Goal: Task Accomplishment & Management: Manage account settings

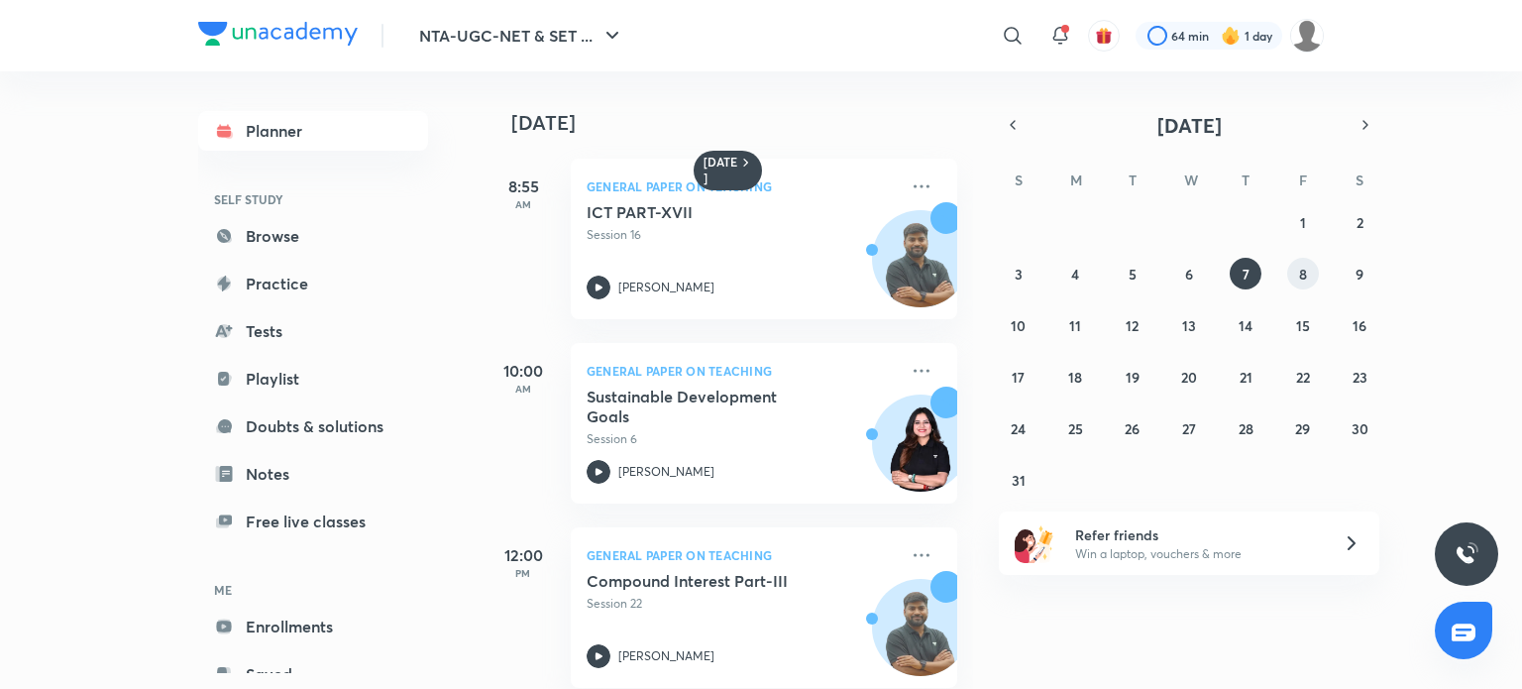
click at [1296, 276] on button "8" at bounding box center [1303, 274] width 32 height 32
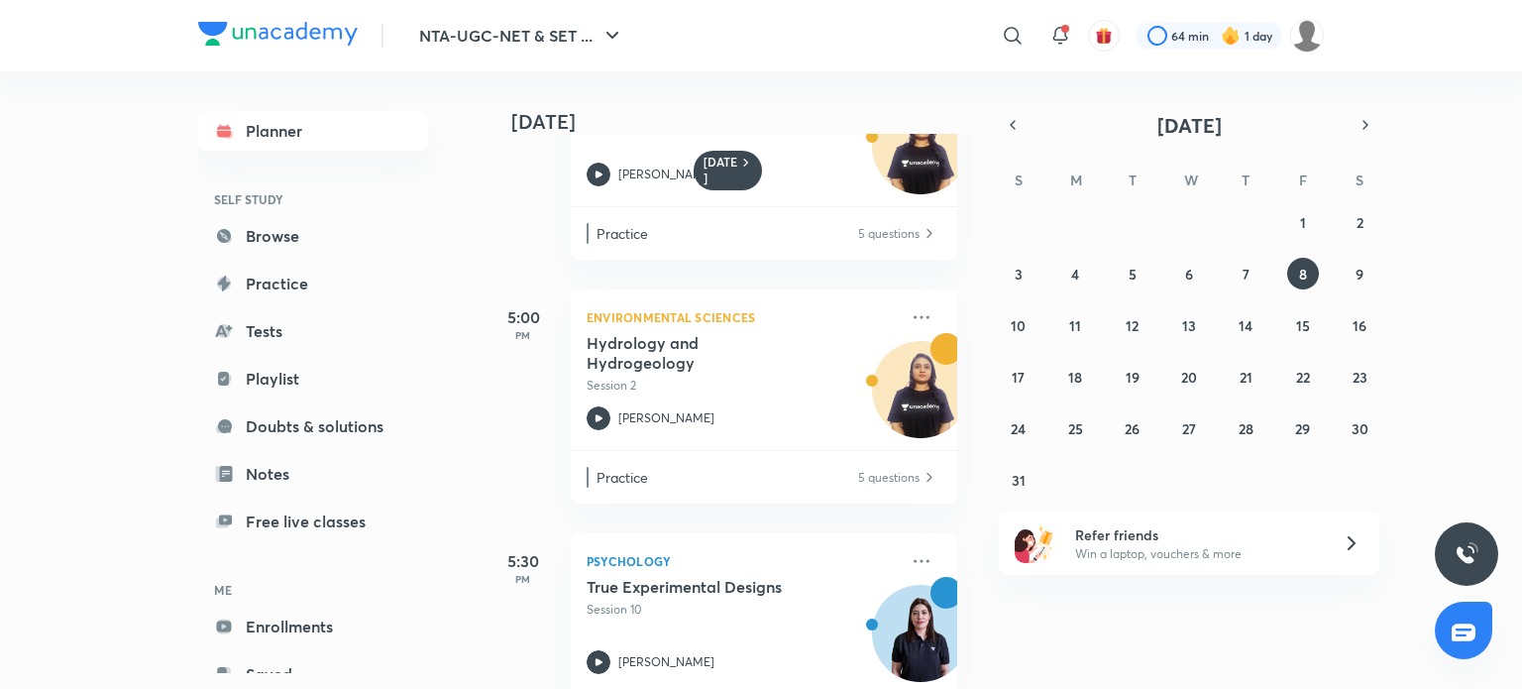
scroll to position [848, 0]
click at [1359, 277] on abbr "9" at bounding box center [1359, 274] width 8 height 19
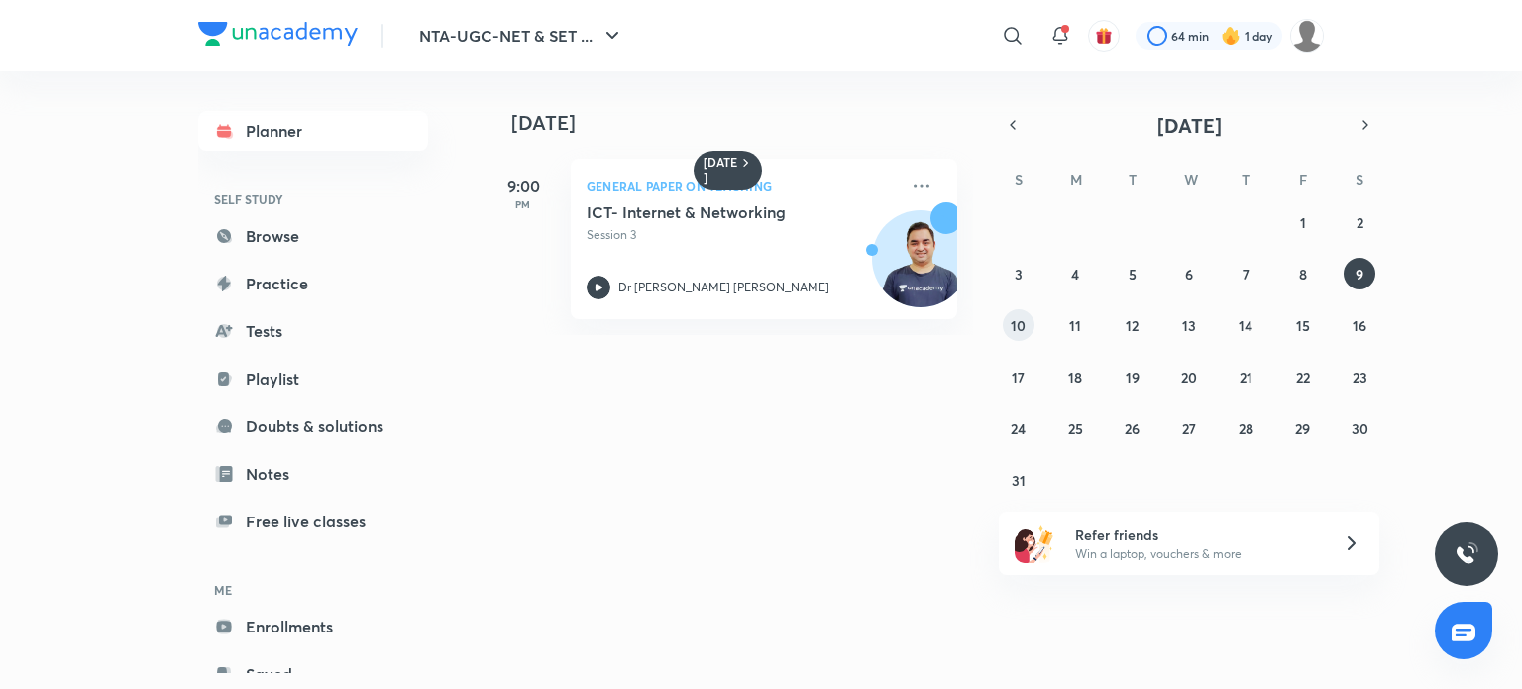
click at [1016, 324] on abbr "10" at bounding box center [1018, 325] width 15 height 19
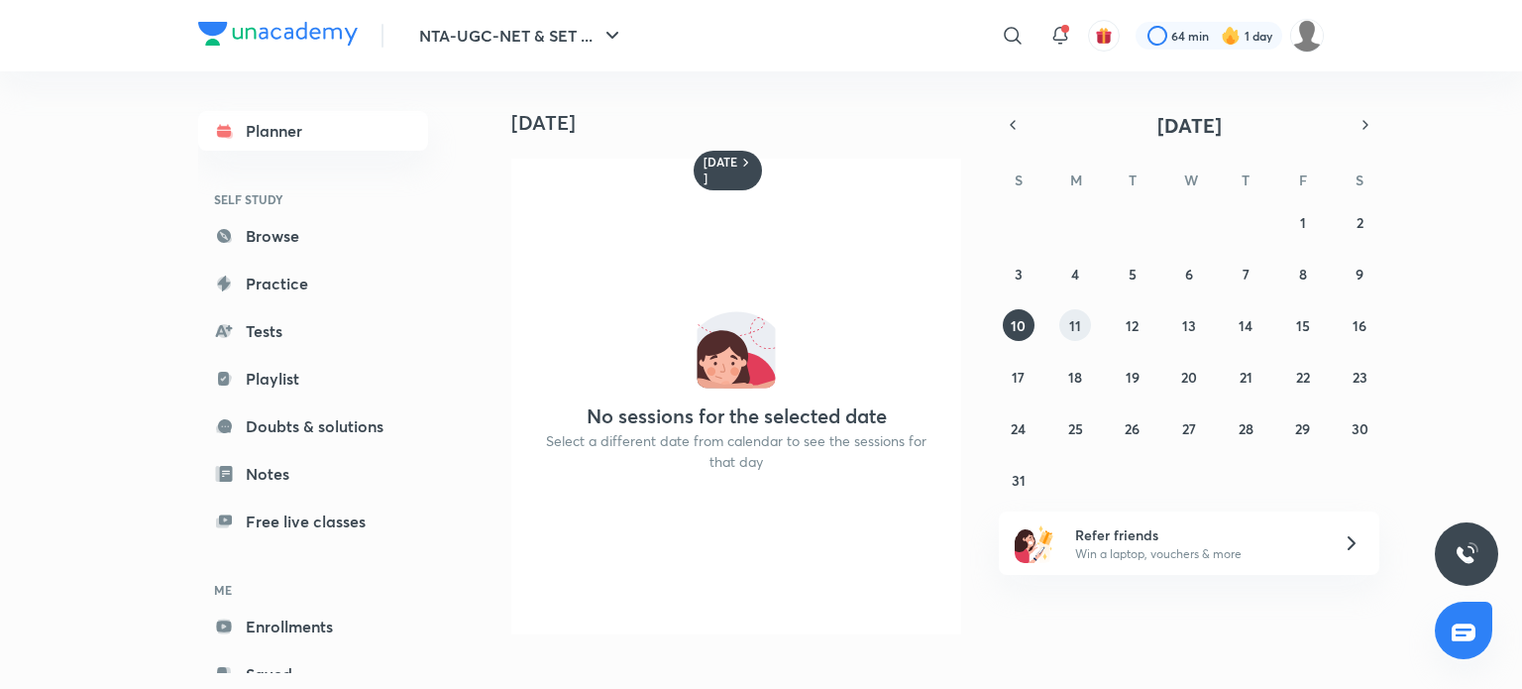
click at [1074, 324] on abbr "11" at bounding box center [1075, 325] width 12 height 19
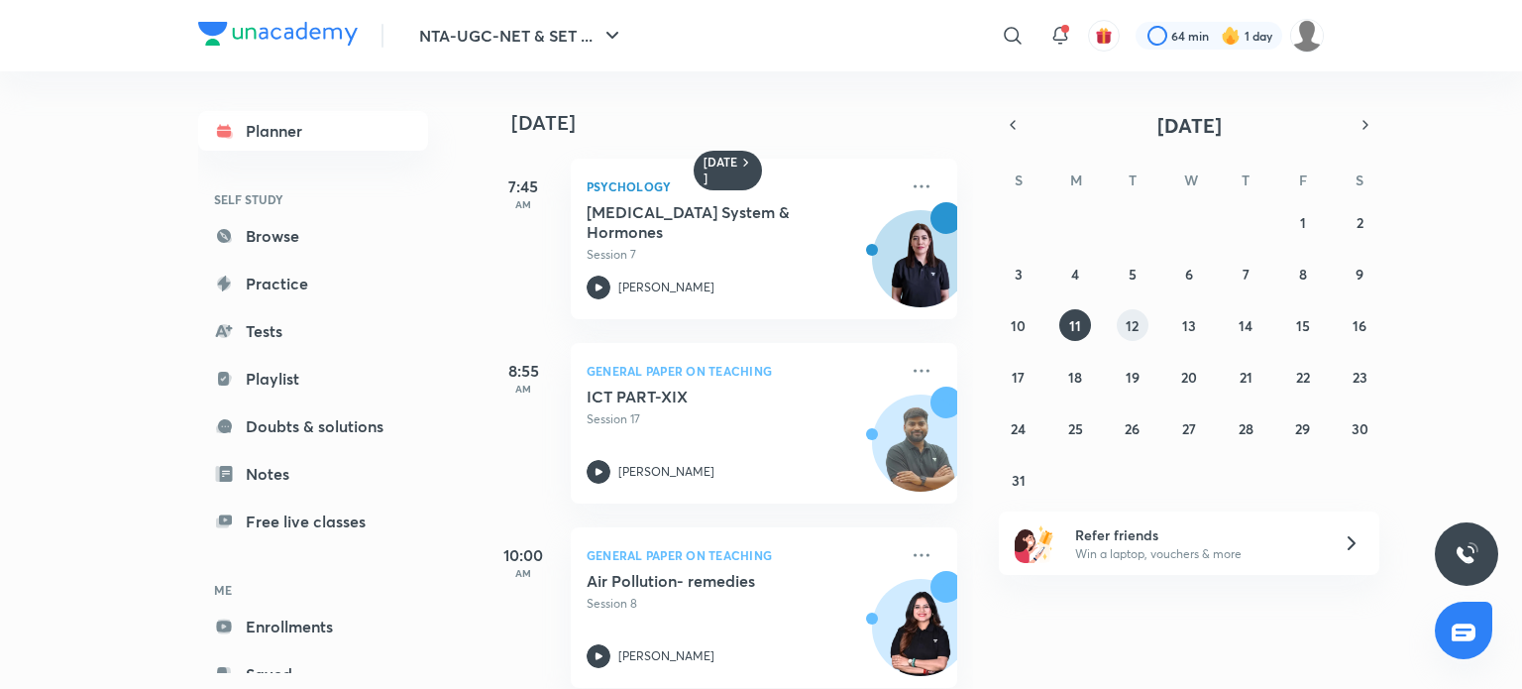
click at [1134, 324] on abbr "12" at bounding box center [1132, 325] width 13 height 19
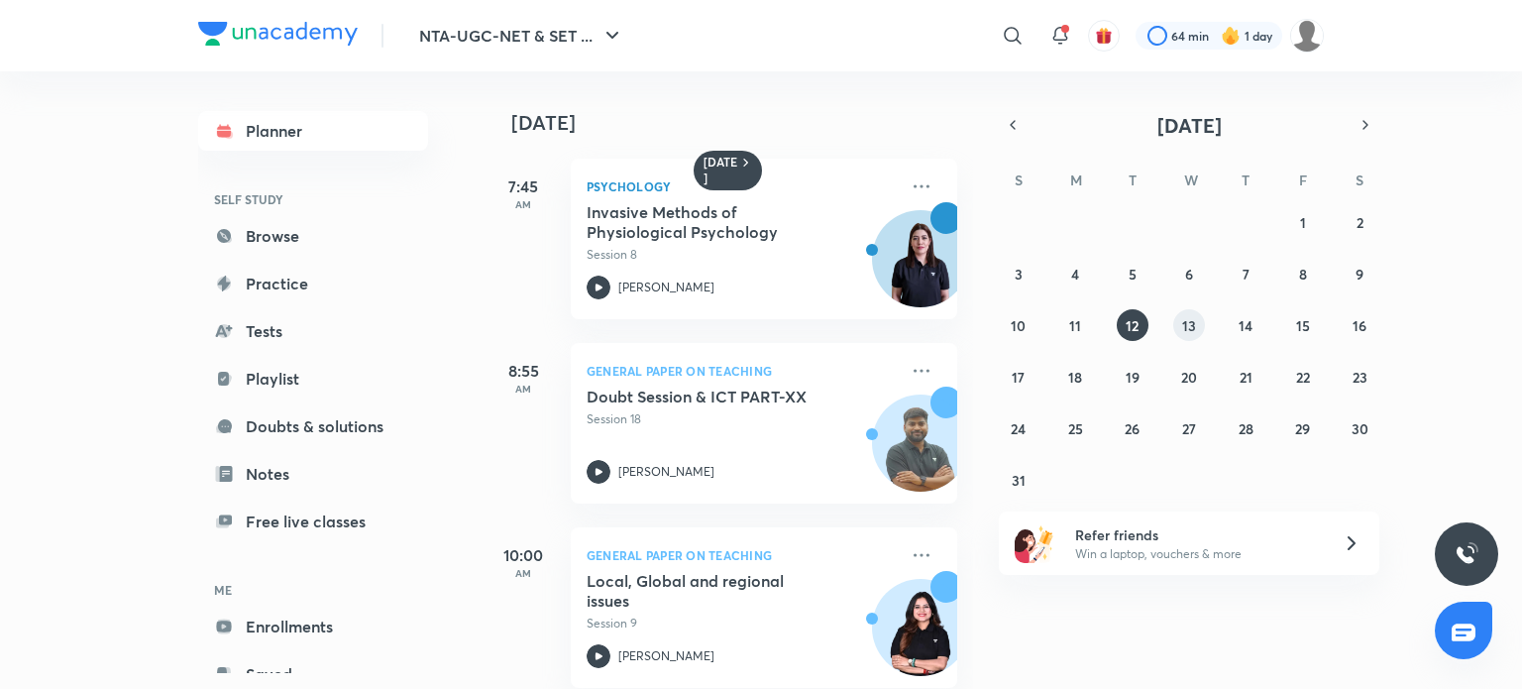
click at [1183, 323] on abbr "13" at bounding box center [1189, 325] width 14 height 19
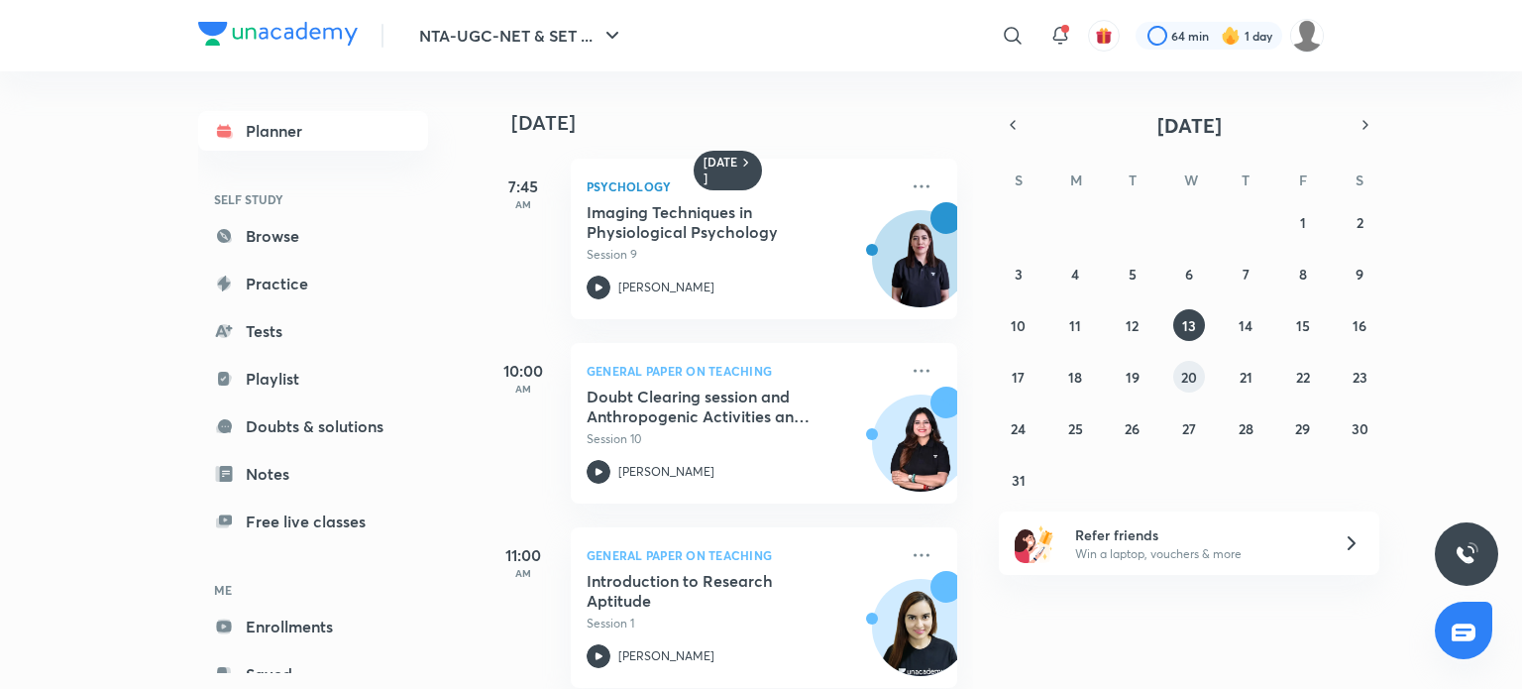
click at [1186, 376] on abbr "20" at bounding box center [1189, 377] width 16 height 19
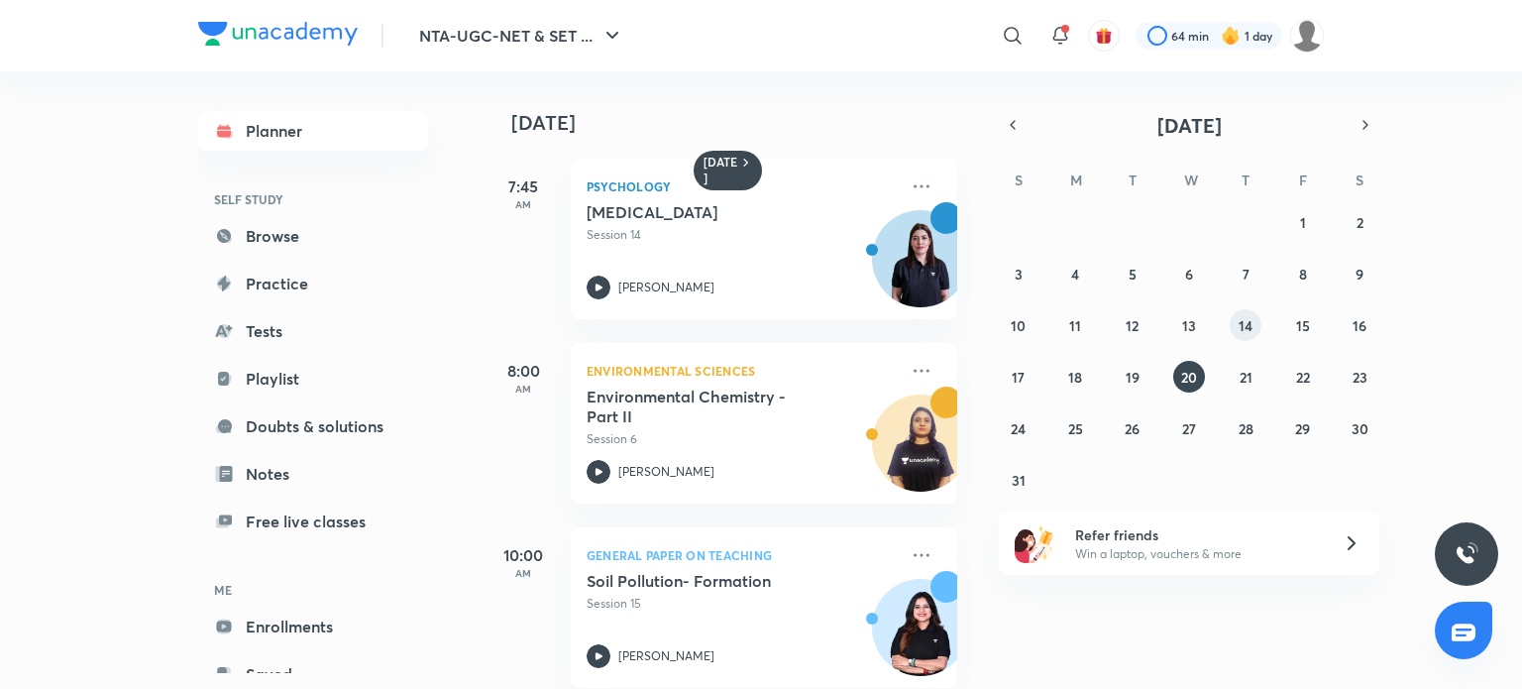
click at [1245, 331] on abbr "14" at bounding box center [1246, 325] width 14 height 19
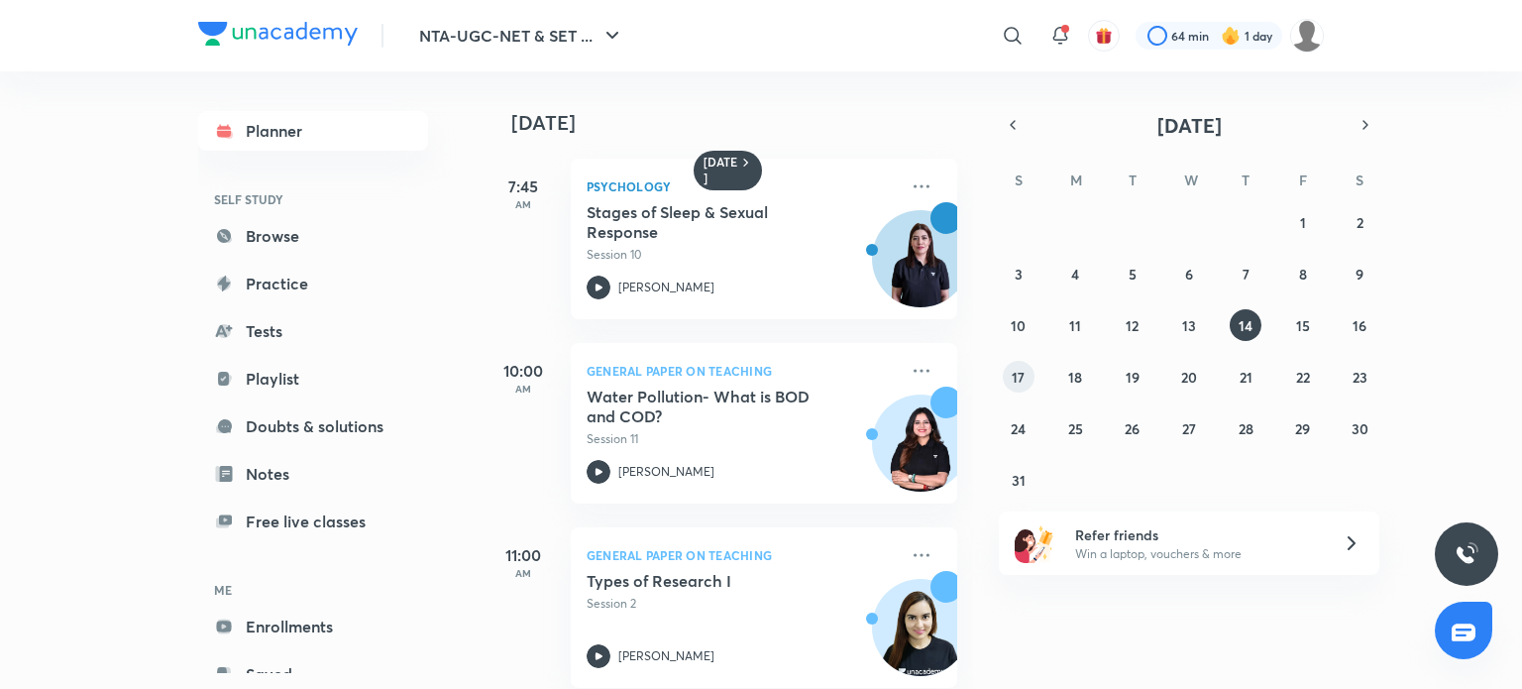
click at [1007, 379] on button "17" at bounding box center [1019, 377] width 32 height 32
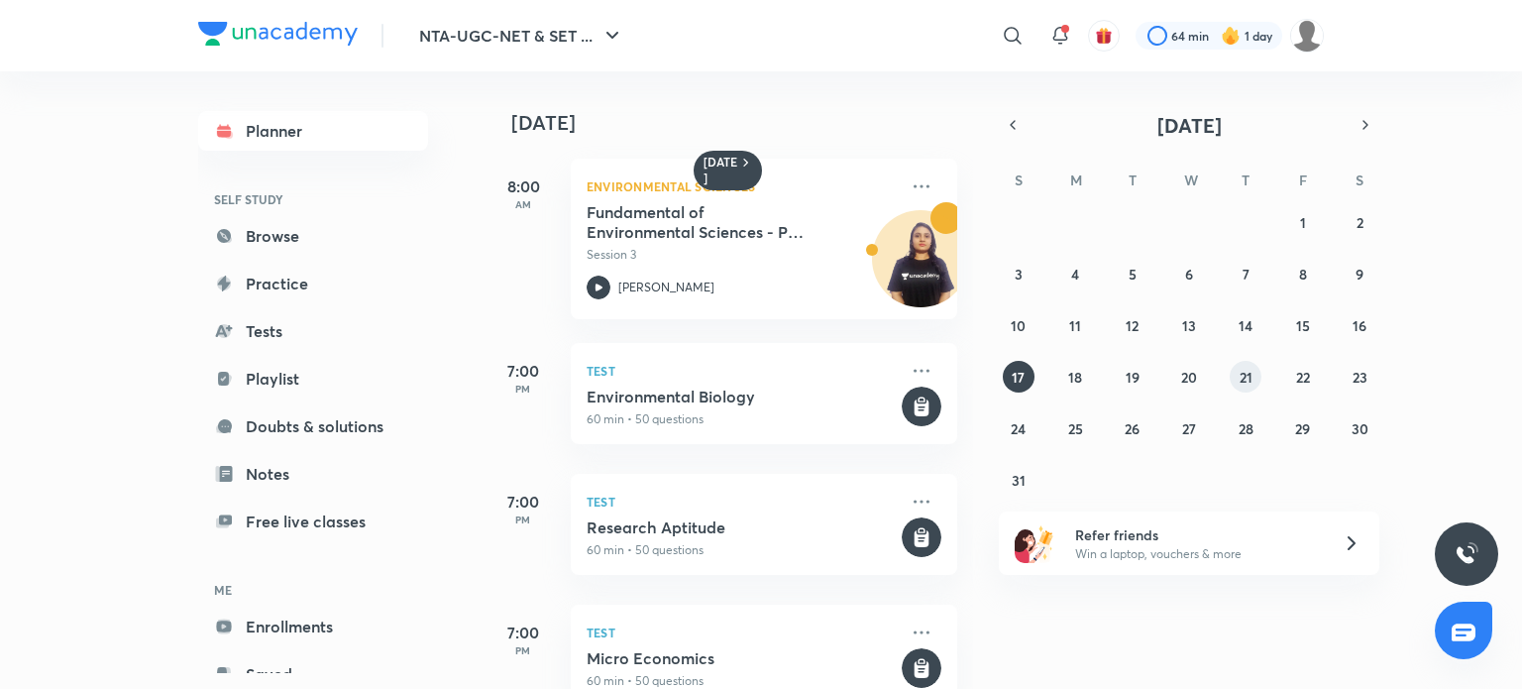
click at [1241, 379] on abbr "21" at bounding box center [1246, 377] width 13 height 19
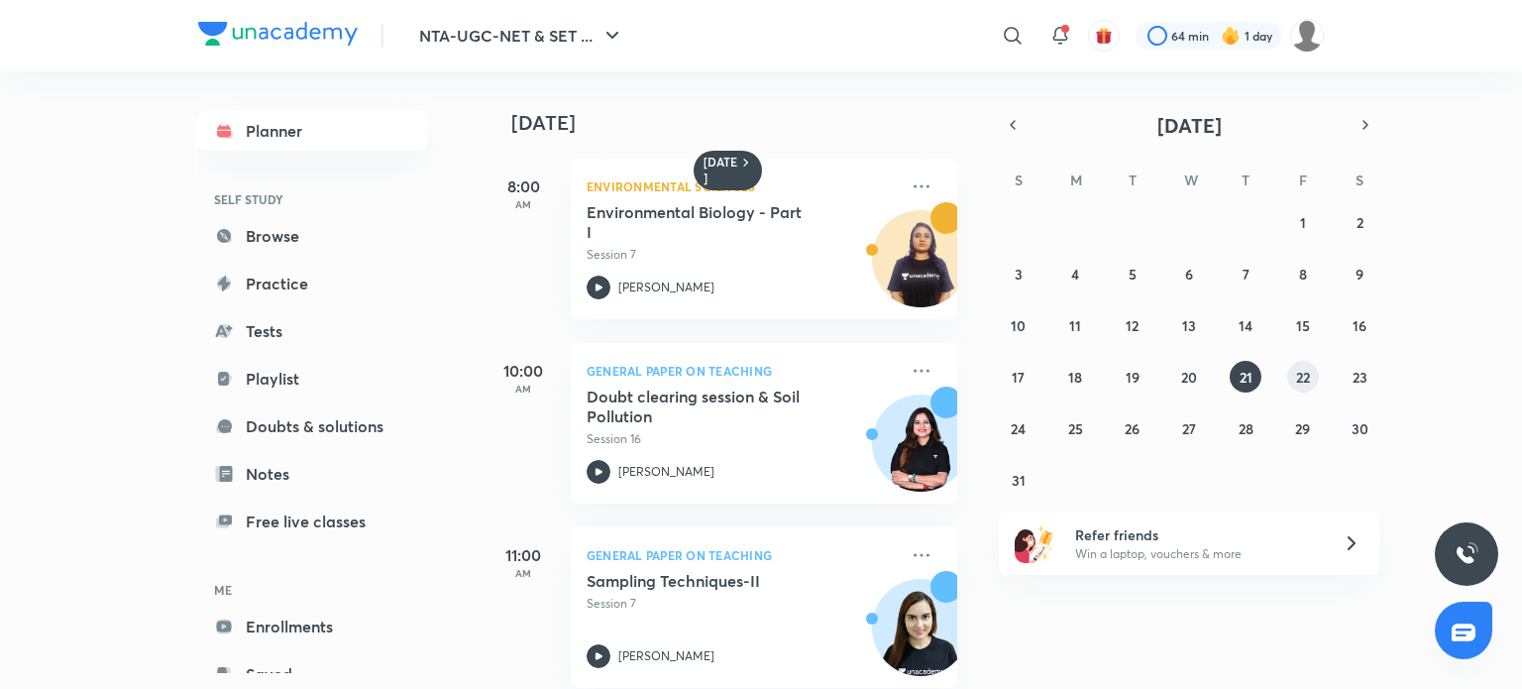
click at [1307, 374] on abbr "22" at bounding box center [1303, 377] width 14 height 19
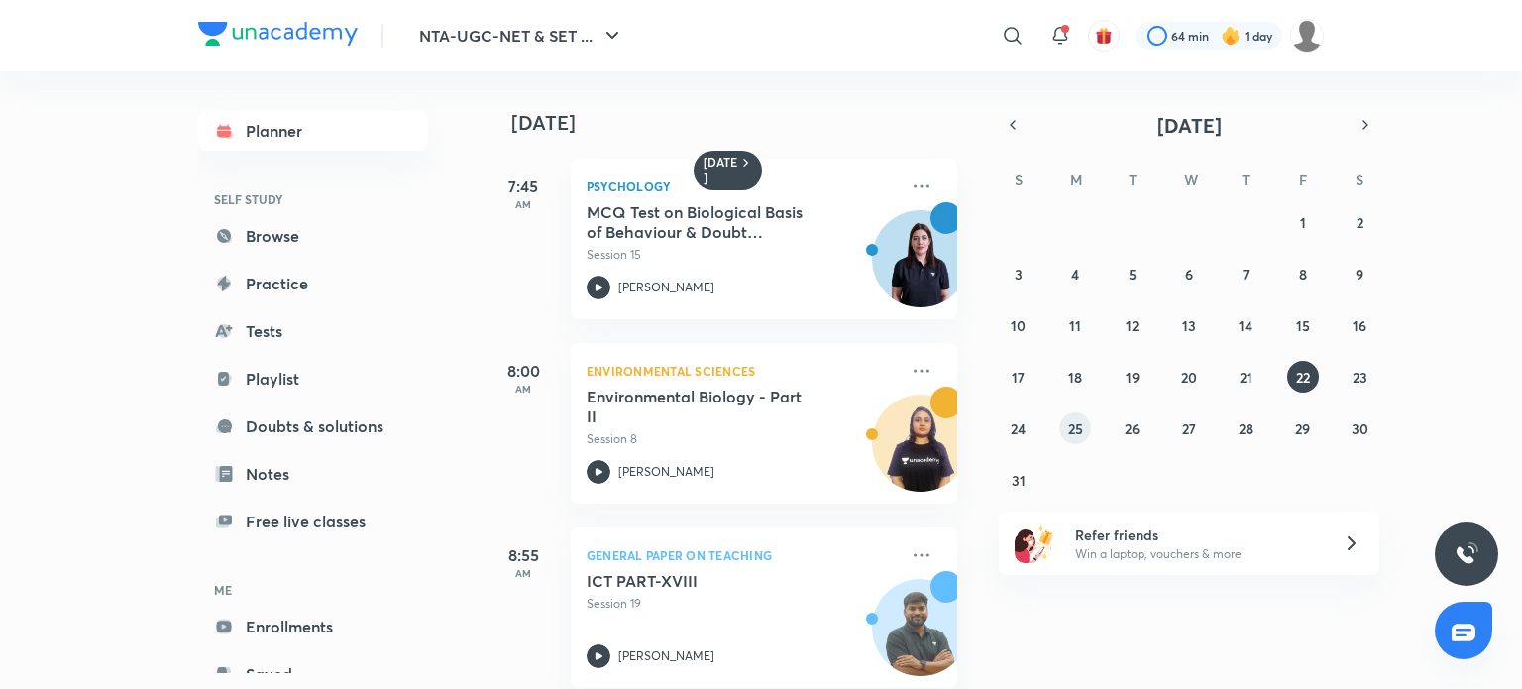
click at [1072, 431] on abbr "25" at bounding box center [1075, 428] width 15 height 19
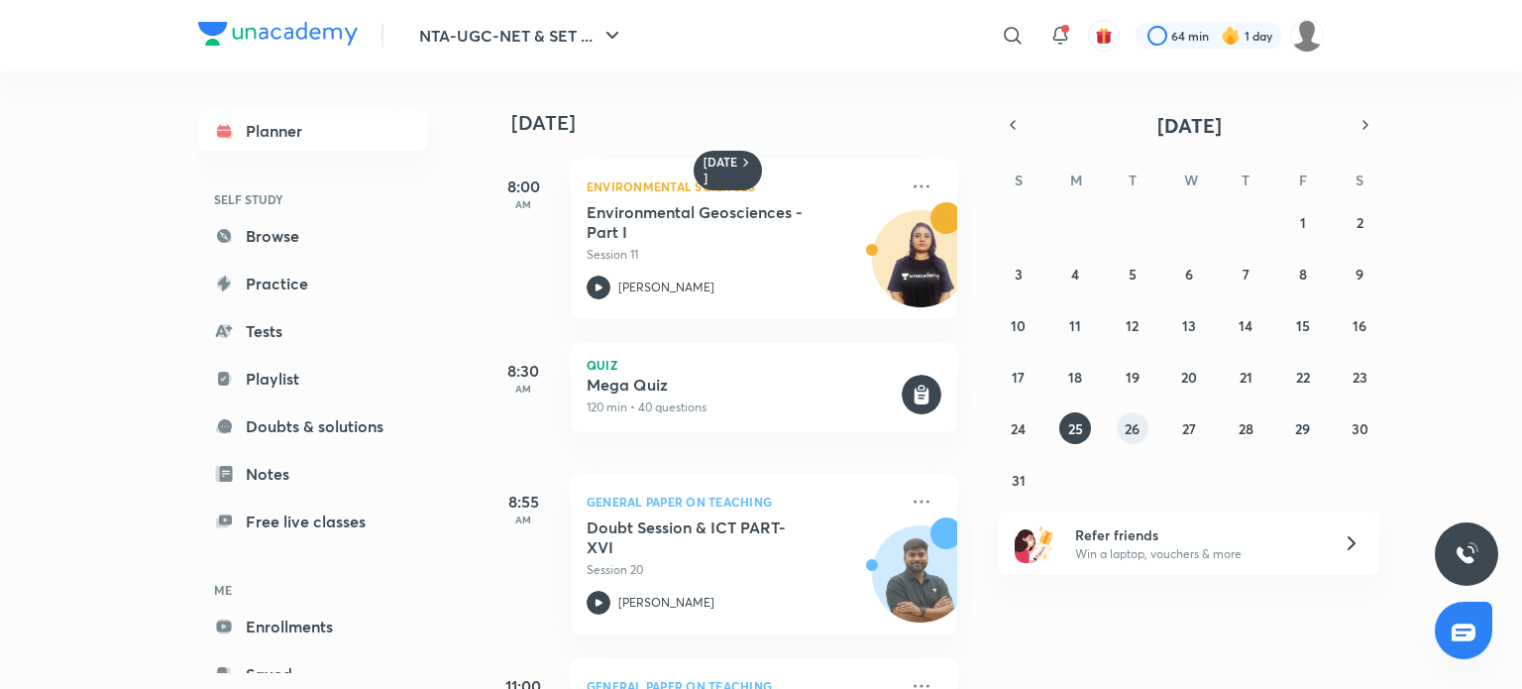
click at [1134, 430] on abbr "26" at bounding box center [1132, 428] width 15 height 19
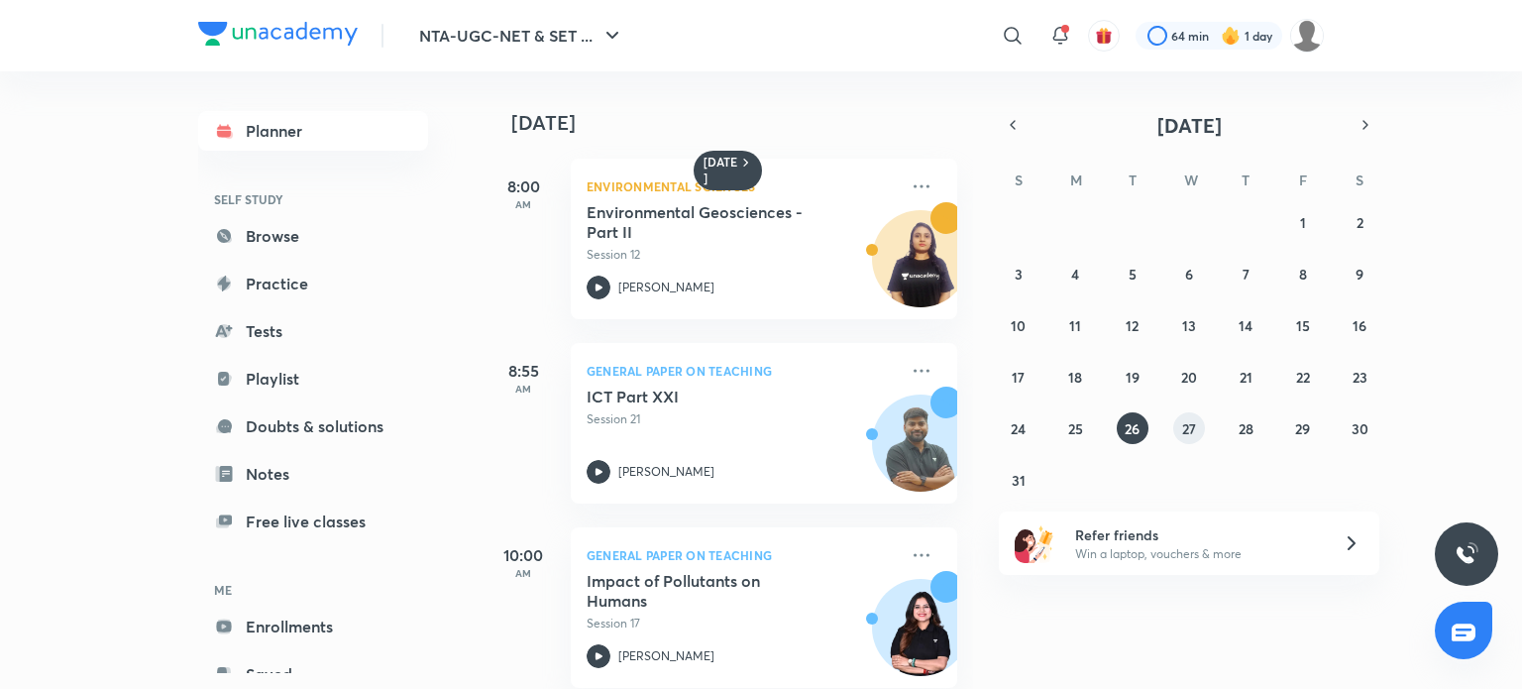
click at [1193, 427] on abbr "27" at bounding box center [1189, 428] width 14 height 19
click at [1245, 427] on abbr "28" at bounding box center [1246, 428] width 15 height 19
click at [1300, 429] on abbr "29" at bounding box center [1302, 428] width 15 height 19
click at [1355, 423] on abbr "30" at bounding box center [1360, 428] width 17 height 19
click at [1015, 484] on abbr "31" at bounding box center [1019, 480] width 14 height 19
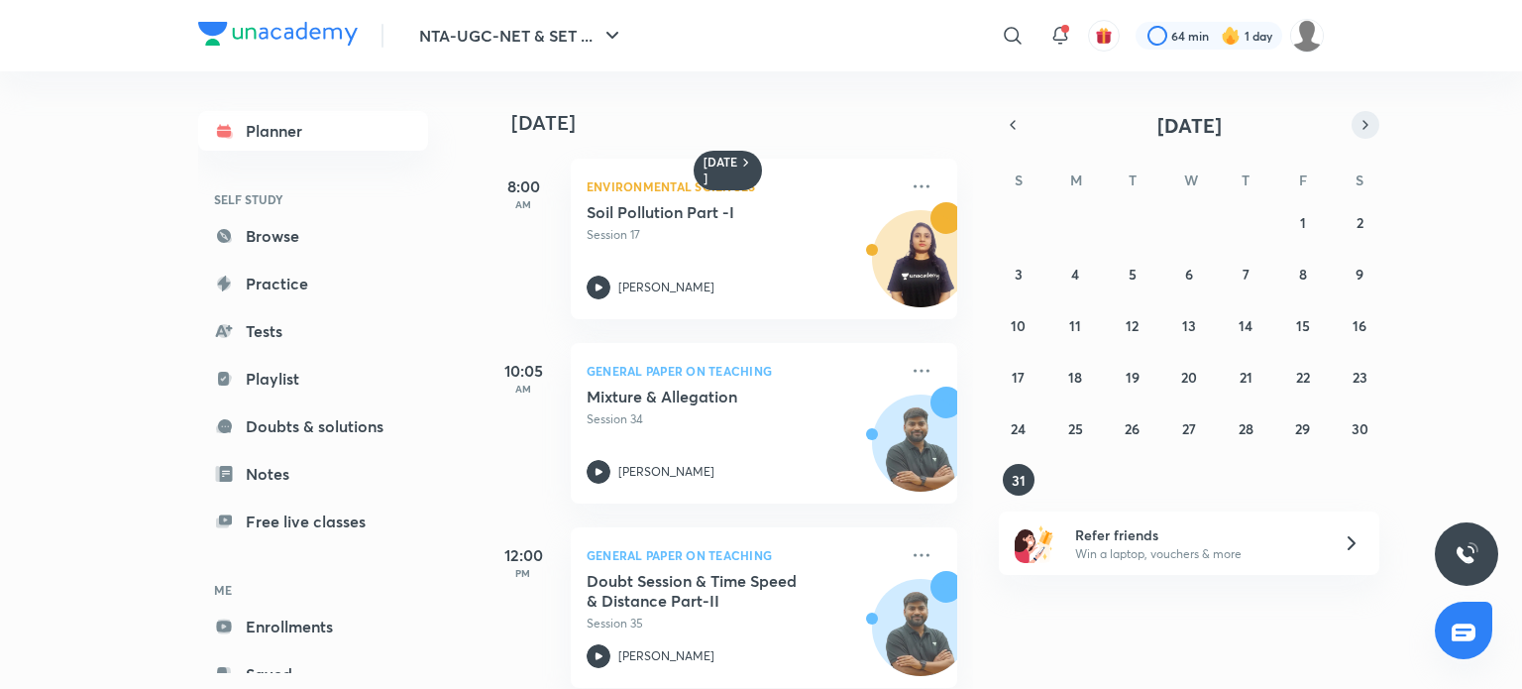
click at [1361, 123] on icon "button" at bounding box center [1365, 125] width 16 height 18
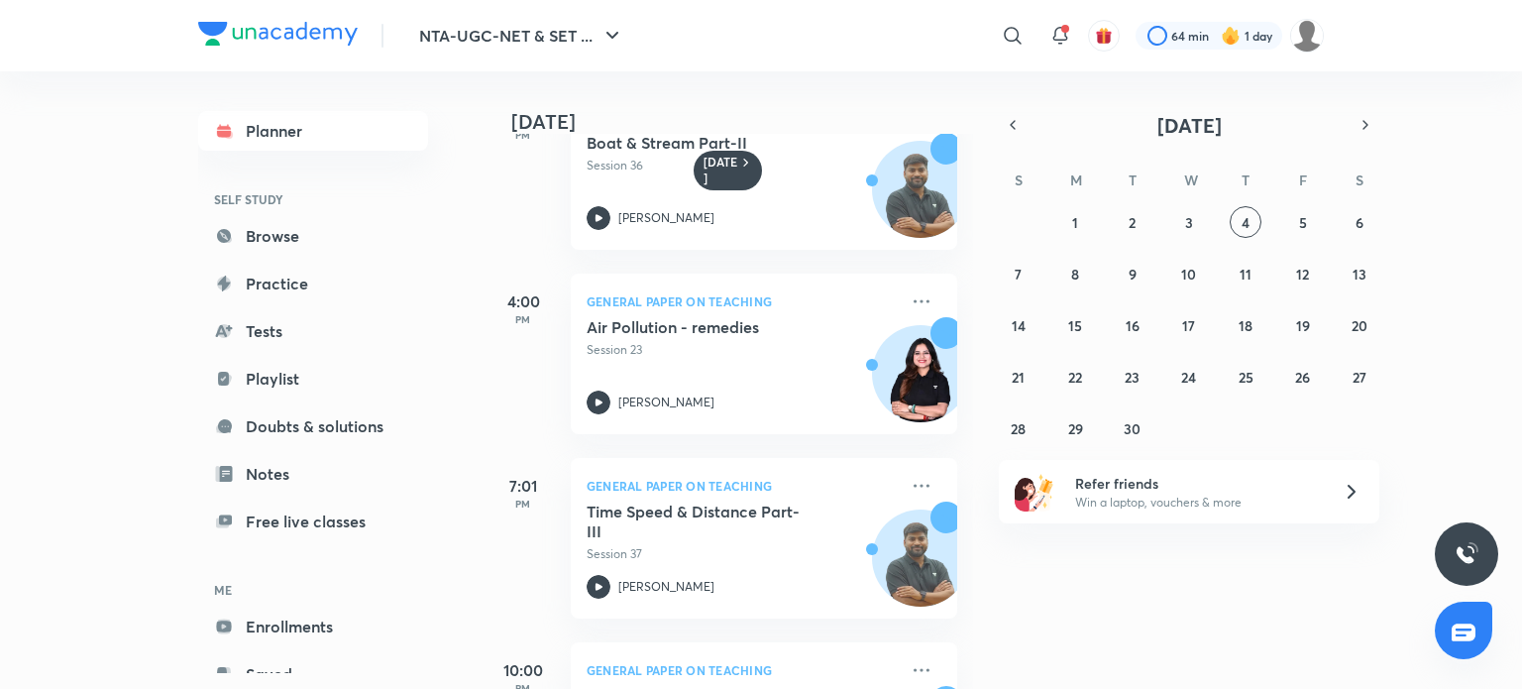
scroll to position [767, 0]
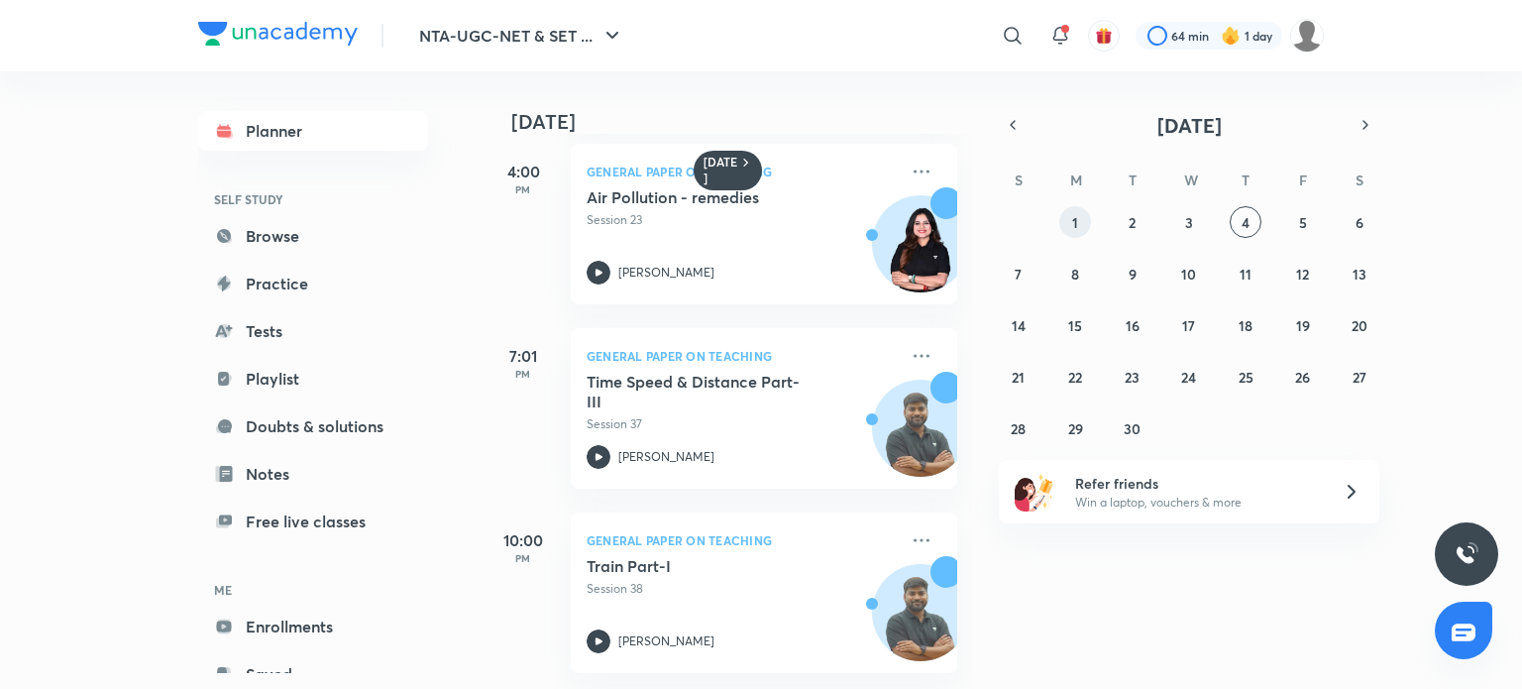
click at [1074, 228] on abbr "1" at bounding box center [1075, 222] width 6 height 19
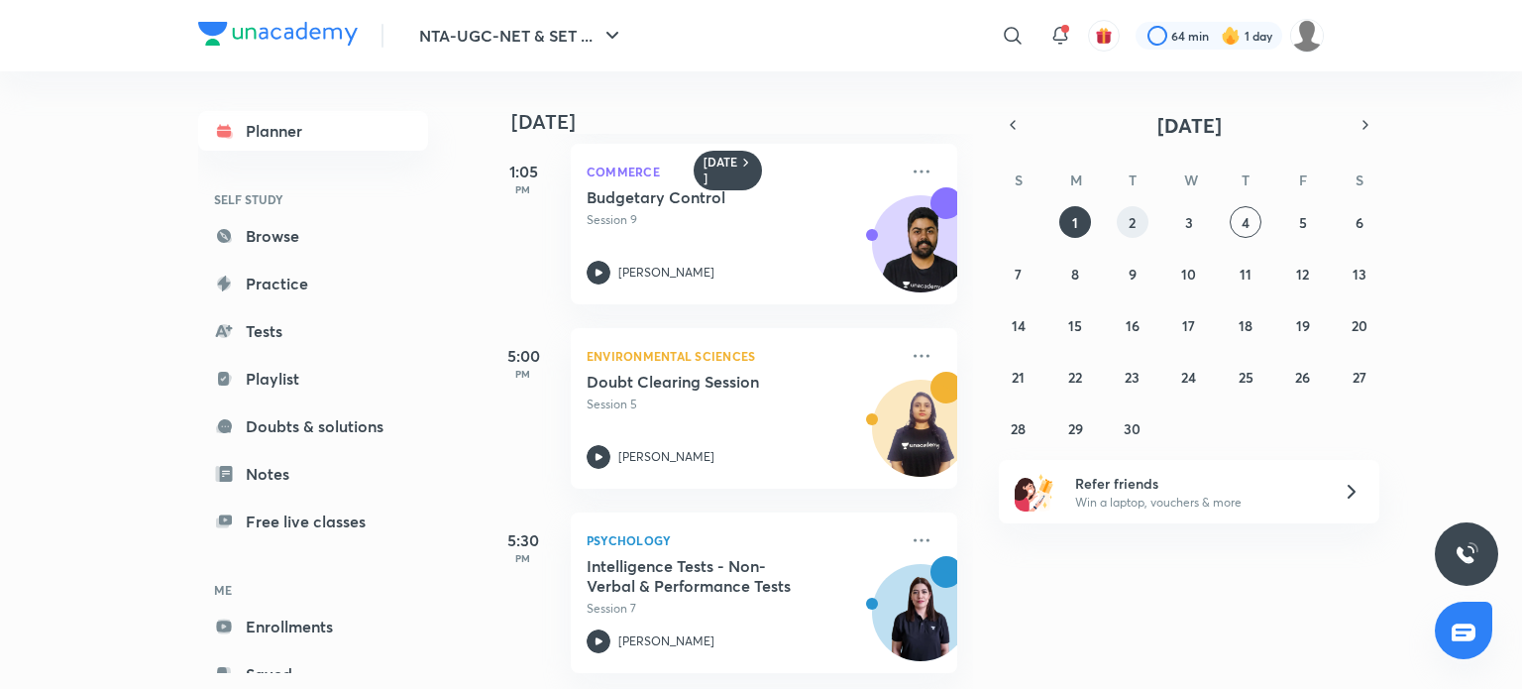
click at [1133, 223] on abbr "2" at bounding box center [1132, 222] width 7 height 19
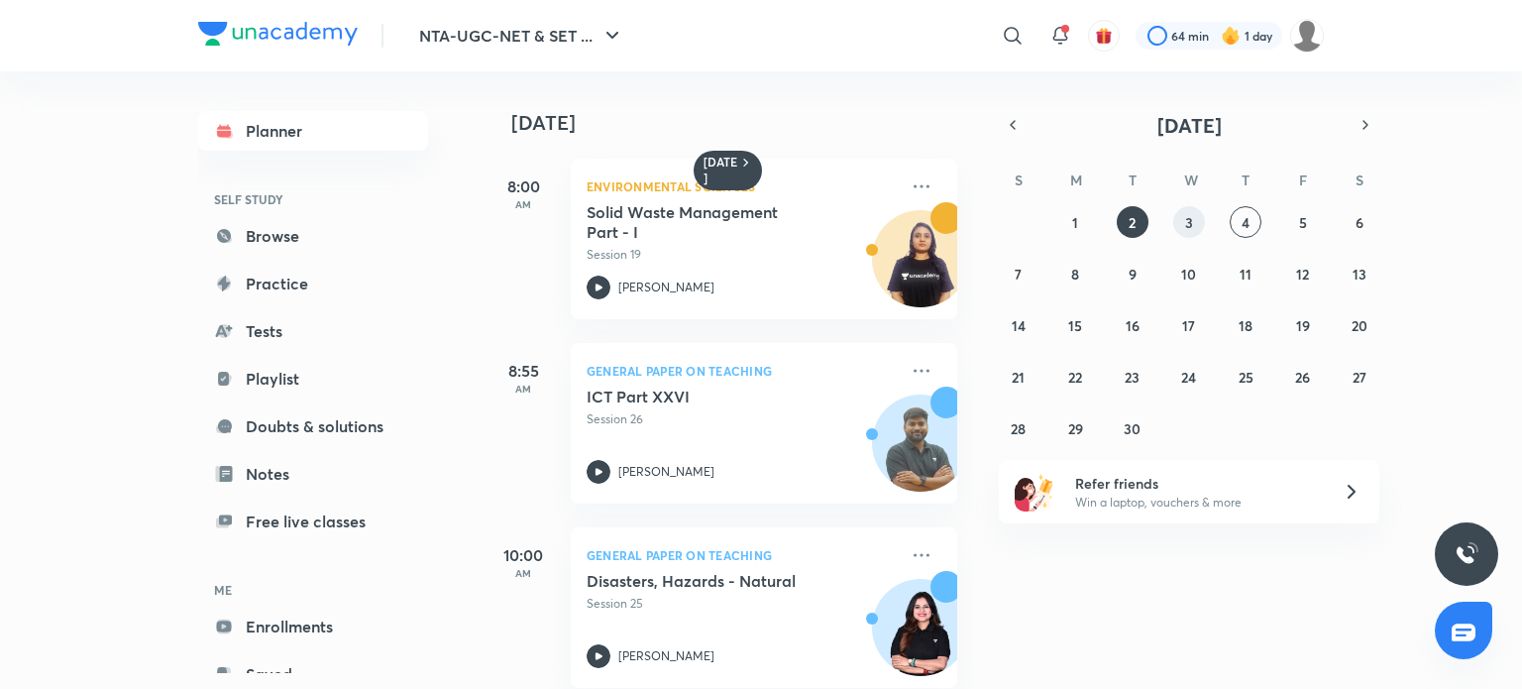
click at [1191, 219] on abbr "3" at bounding box center [1189, 222] width 8 height 19
click at [1245, 221] on abbr "4" at bounding box center [1246, 222] width 8 height 19
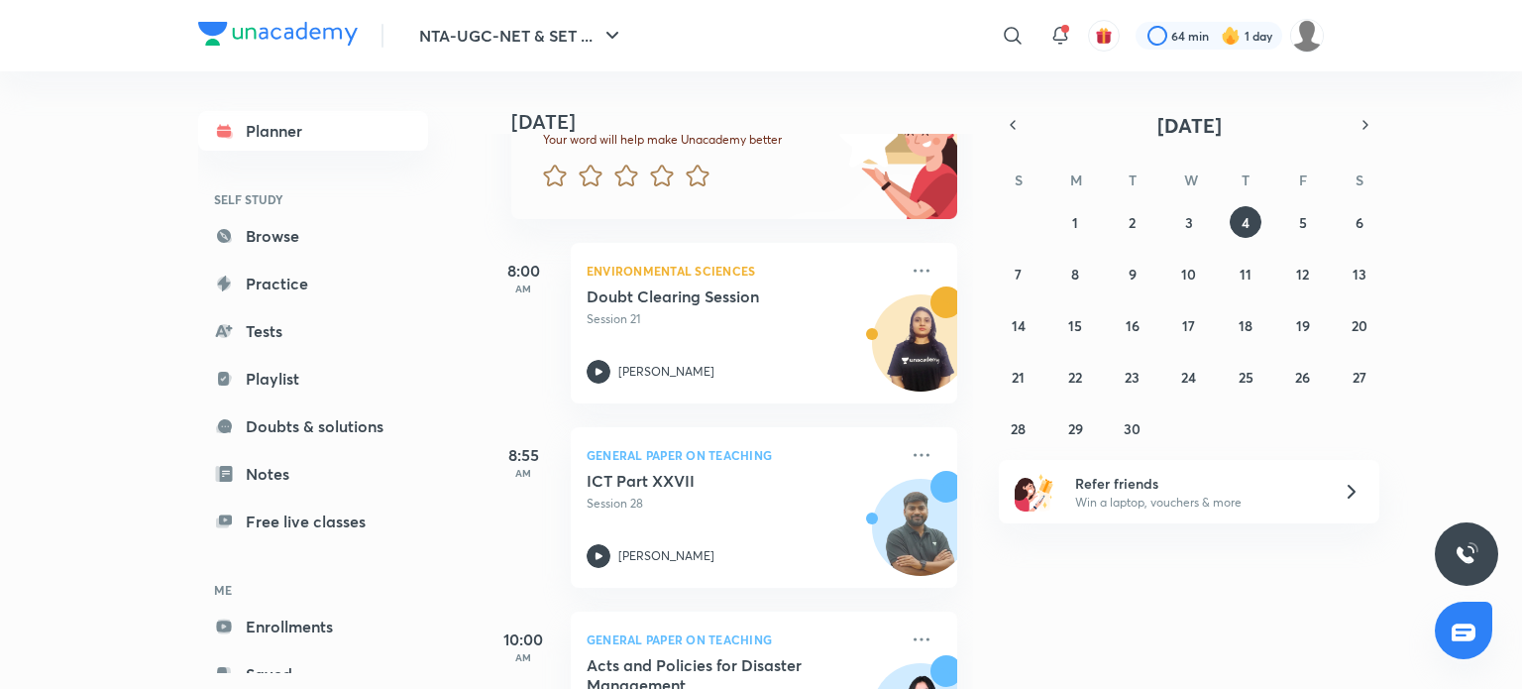
scroll to position [173, 0]
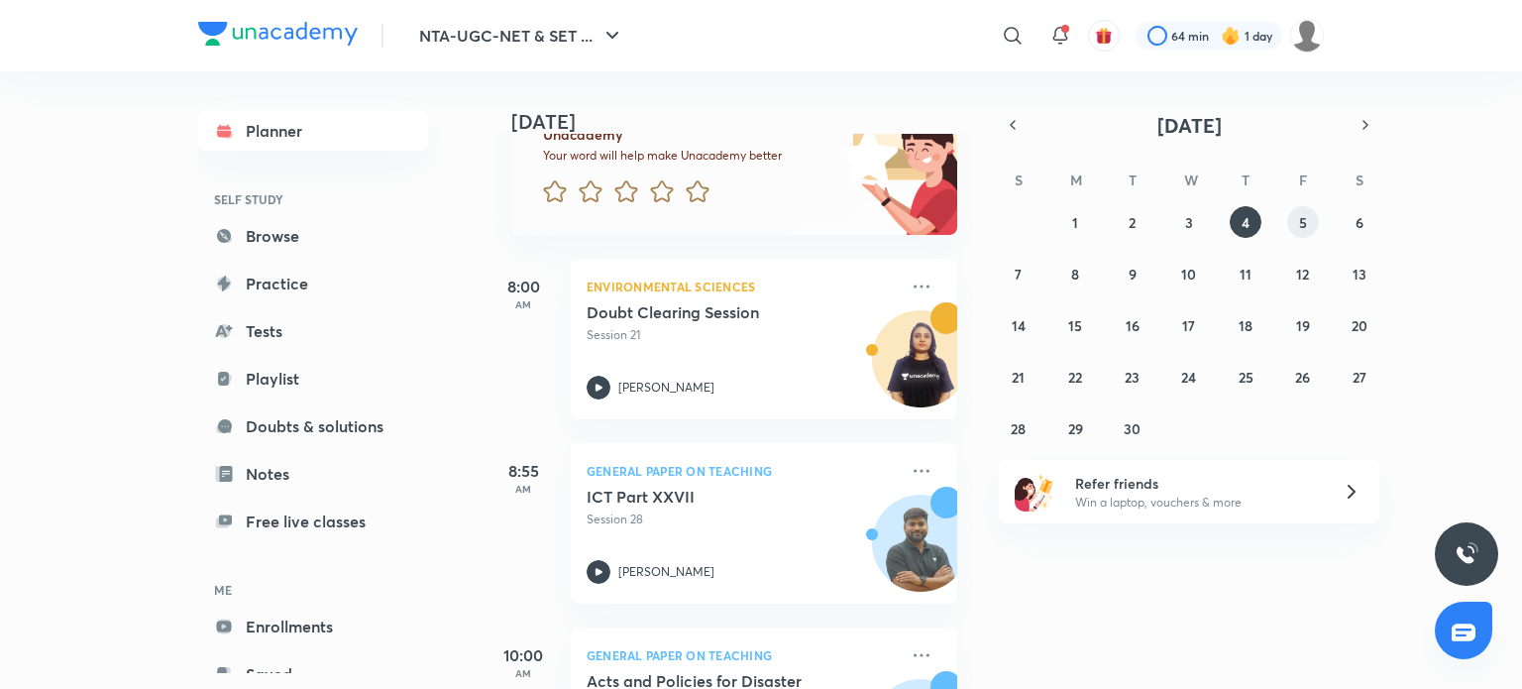
click at [1304, 226] on abbr "5" at bounding box center [1303, 222] width 8 height 19
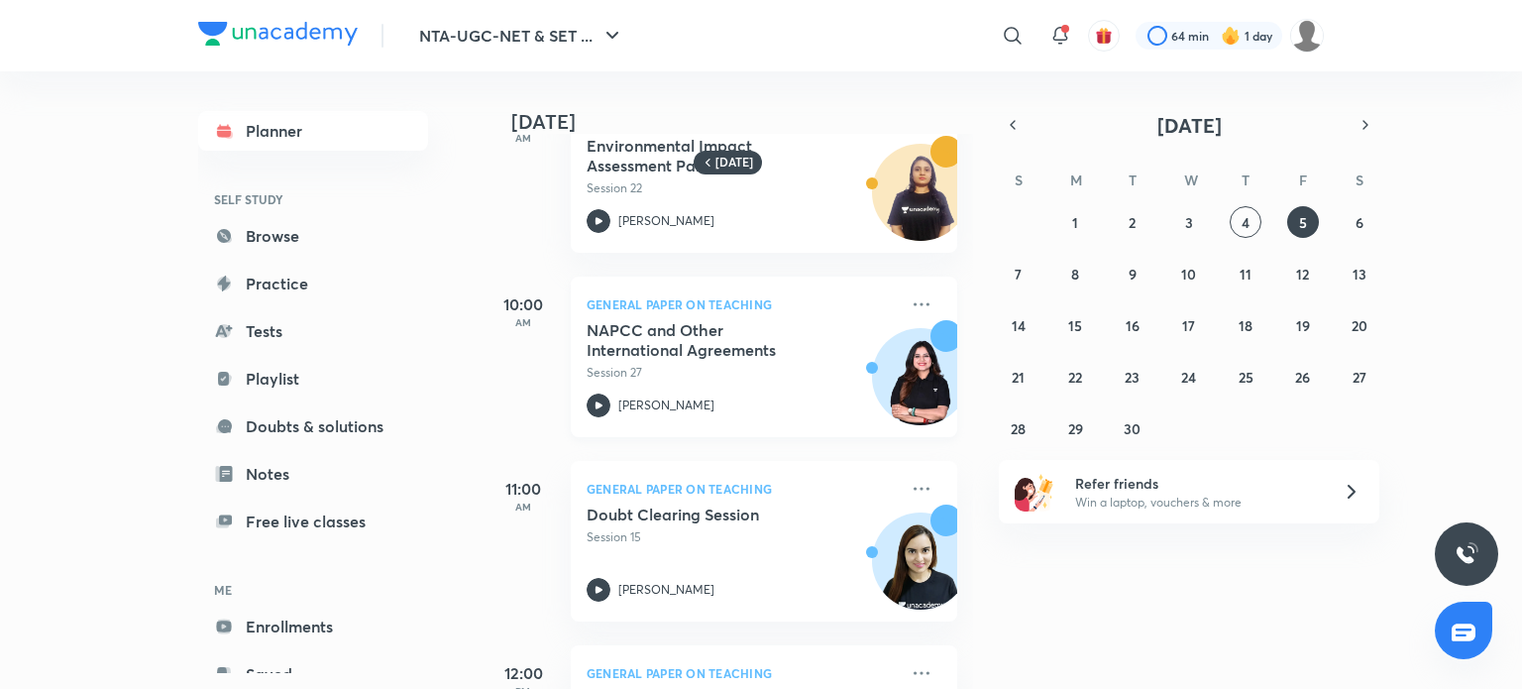
scroll to position [0, 0]
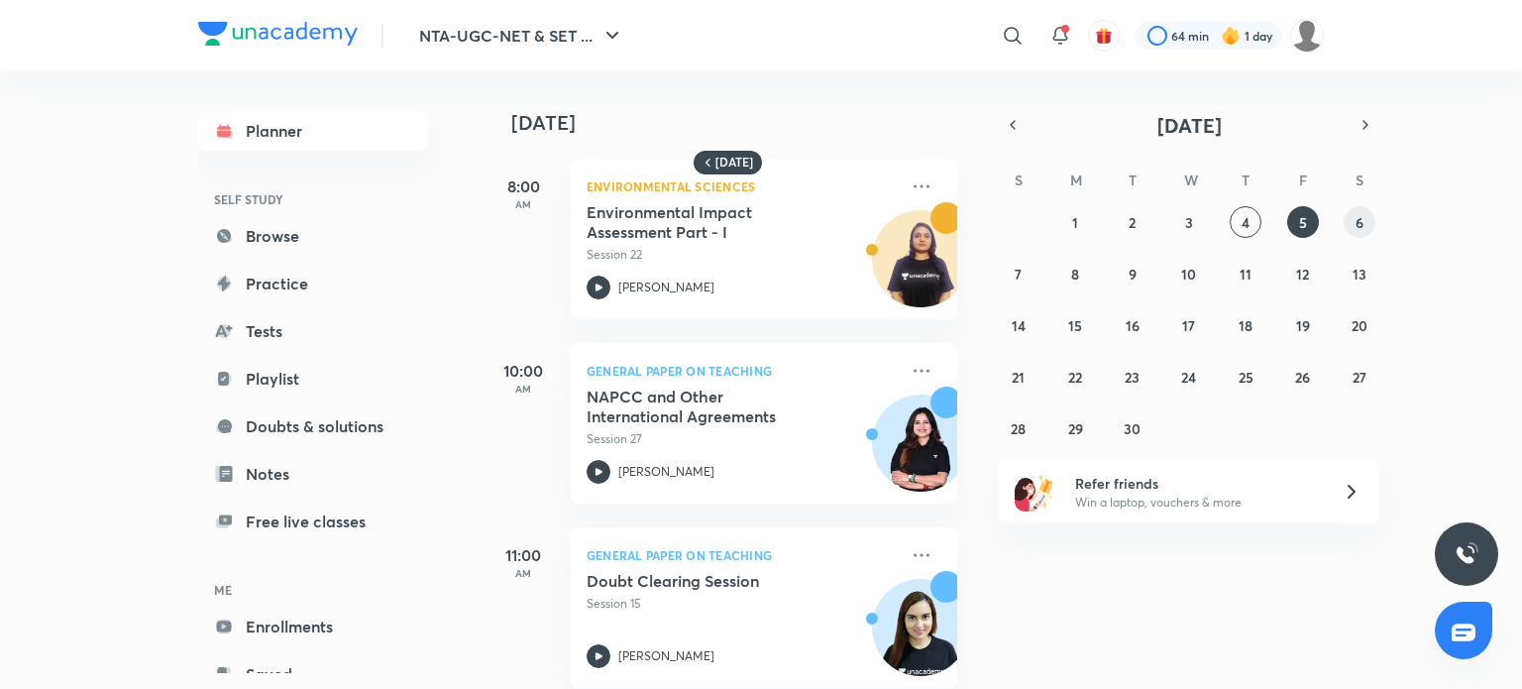
click at [1359, 224] on abbr "6" at bounding box center [1359, 222] width 8 height 19
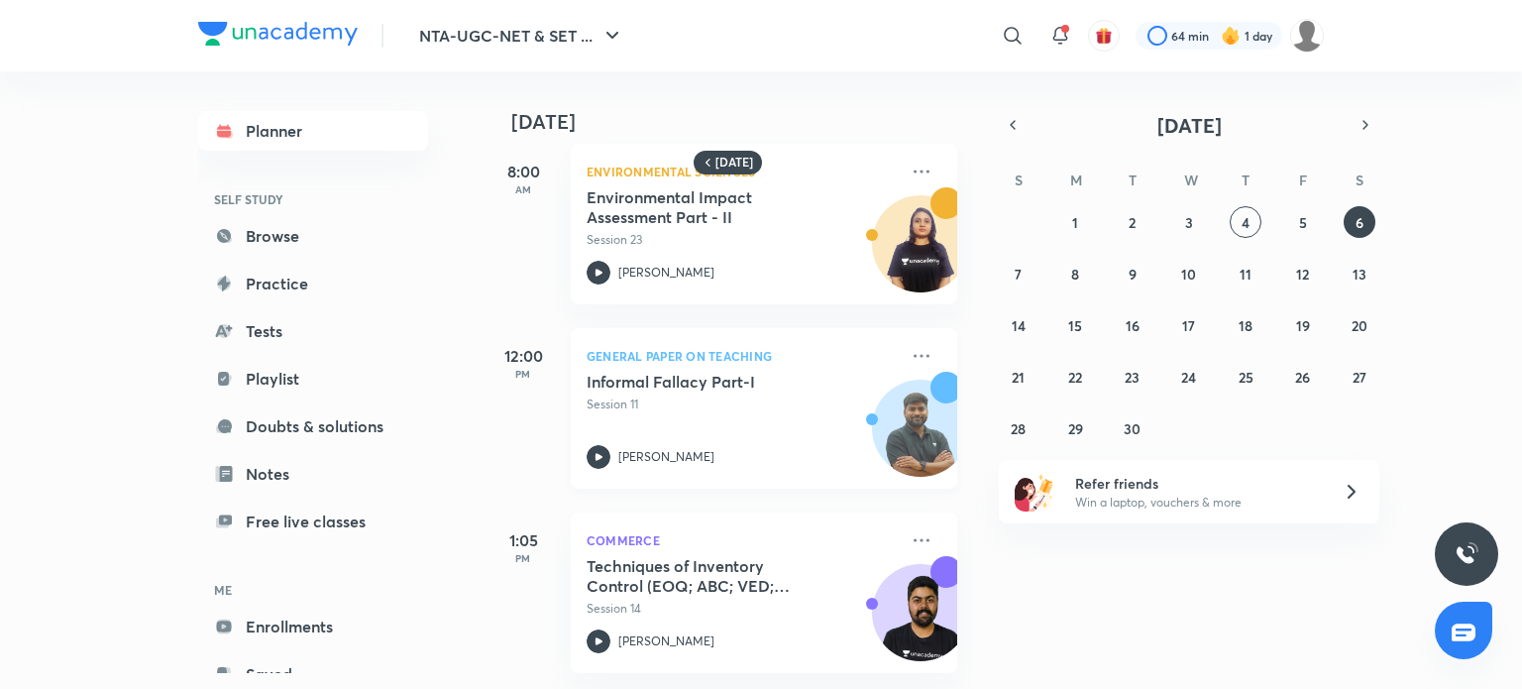
scroll to position [30, 0]
click at [1245, 218] on abbr "4" at bounding box center [1246, 222] width 8 height 19
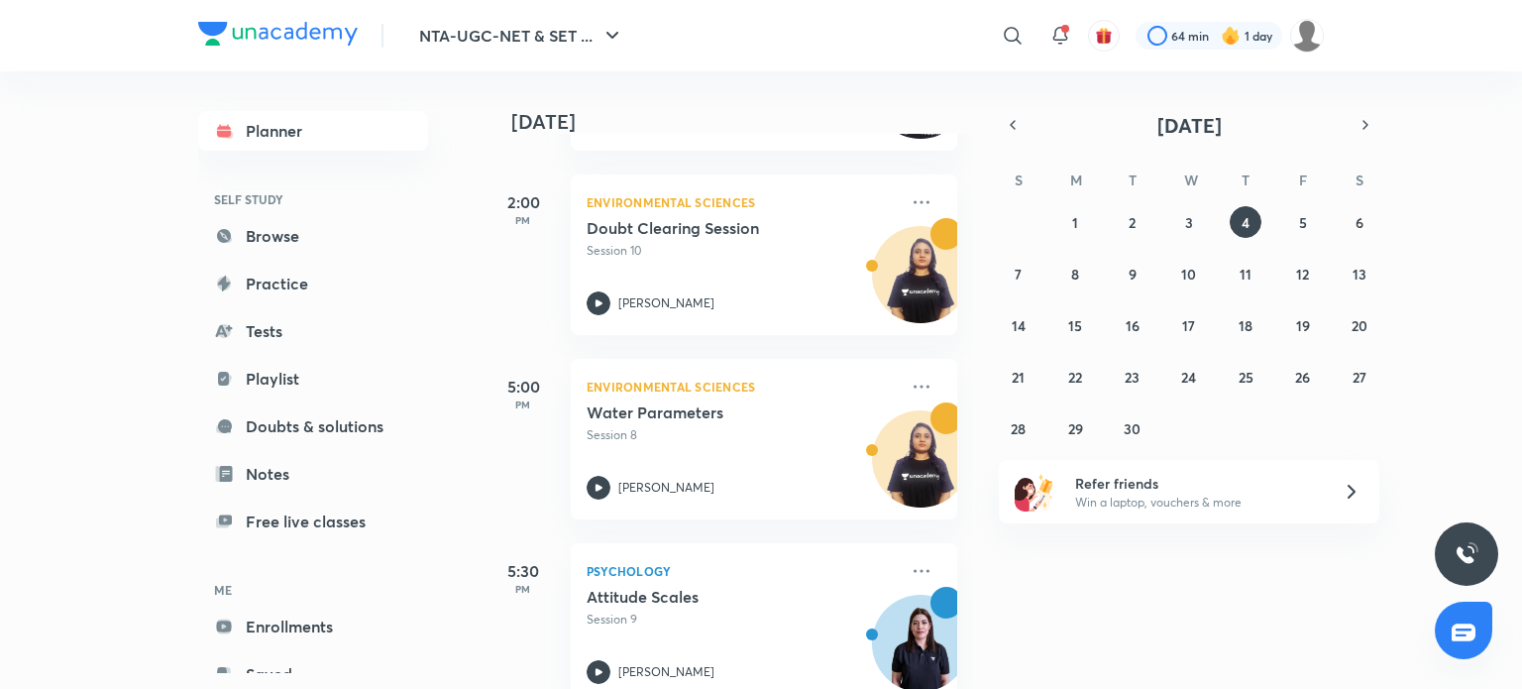
scroll to position [1409, 0]
